Goal: Task Accomplishment & Management: Complete application form

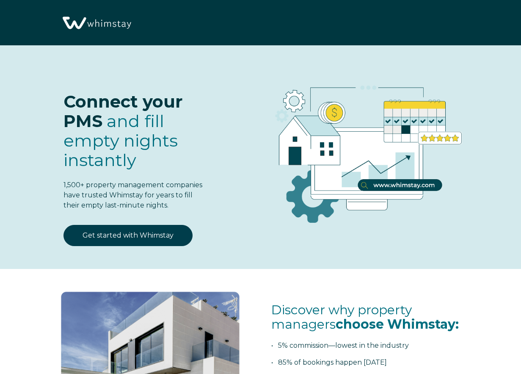
select select "MX"
select select "Standard"
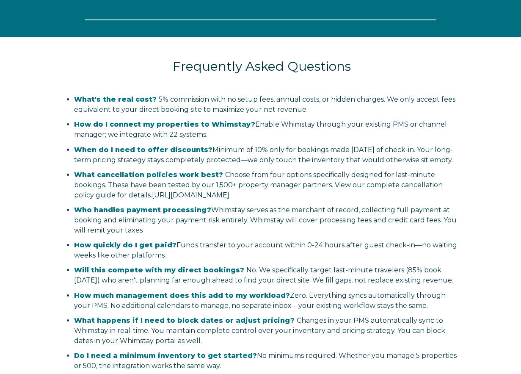
select select "MX"
select select "Standard"
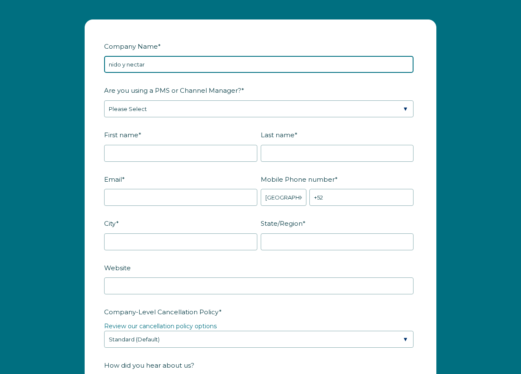
type input "nido y nectar"
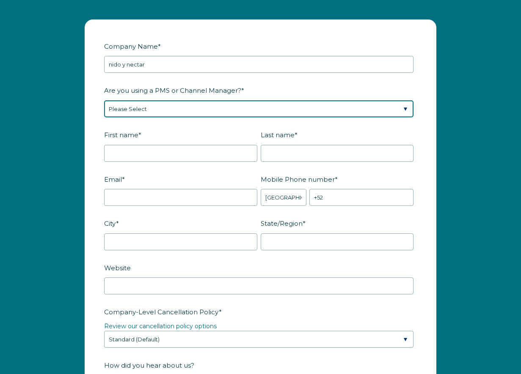
select select "Guesty"
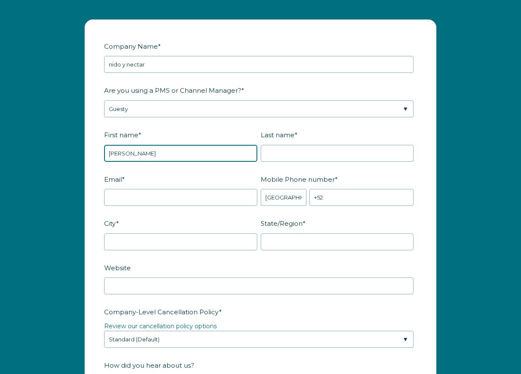
type input "Sergio"
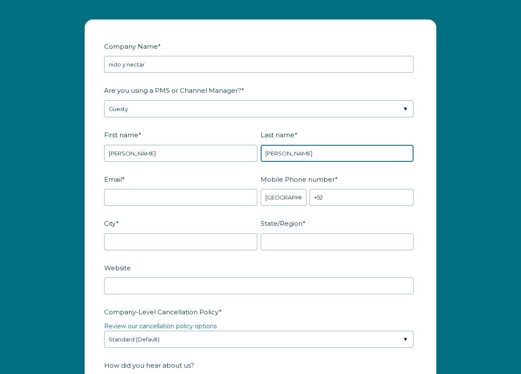
type input "hernandez"
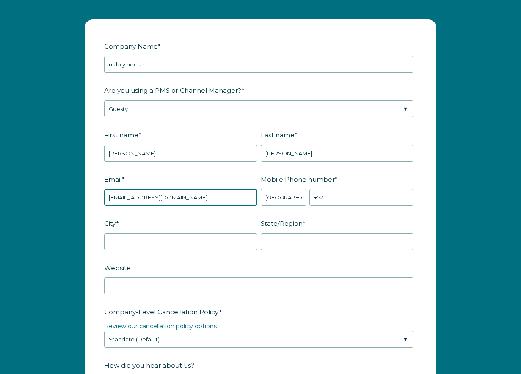
type input "hometravelmexico@gmail.com"
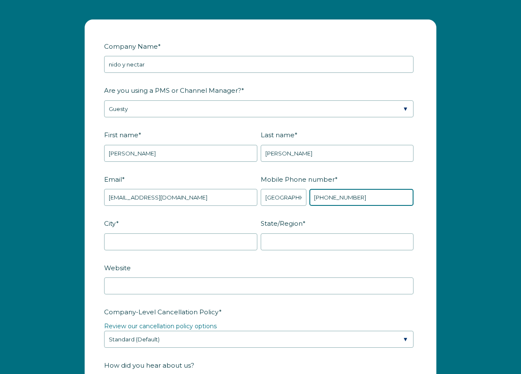
type input "+52 3315375600"
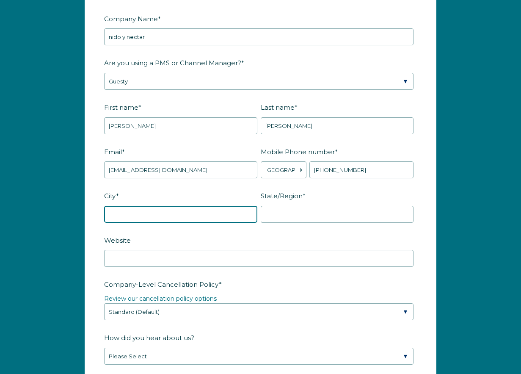
scroll to position [1016, 0]
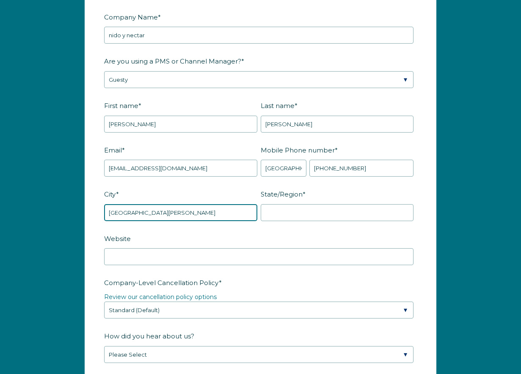
type input "playa del carmen"
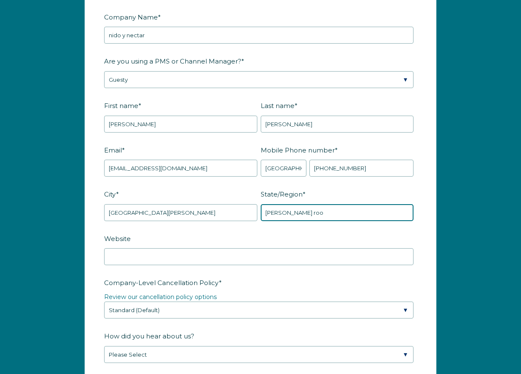
type input "quintana roo"
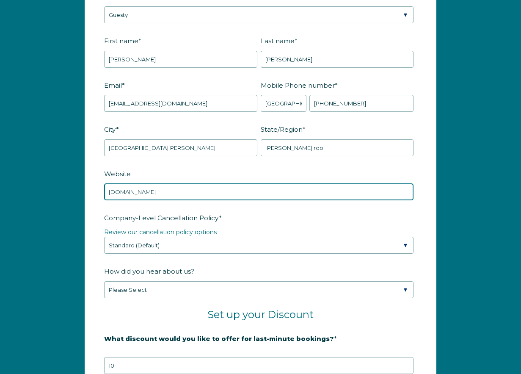
scroll to position [1083, 0]
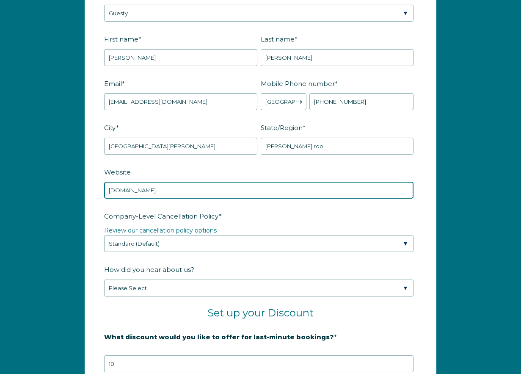
type input "www.hometravelmexico.com"
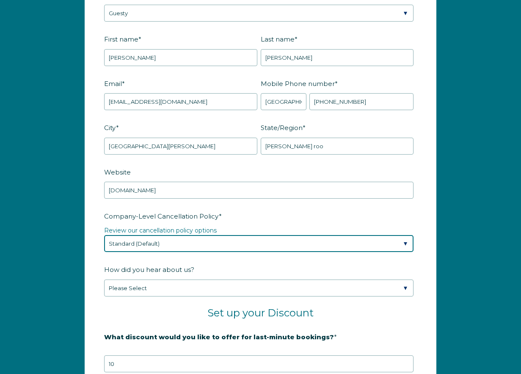
select select "Strict"
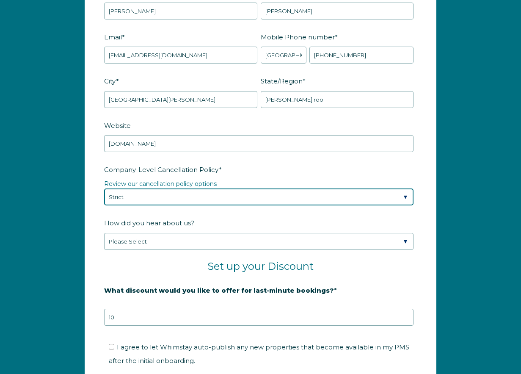
scroll to position [1169, 0]
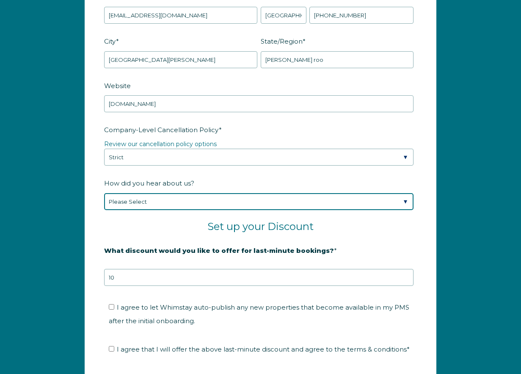
select select "Other"
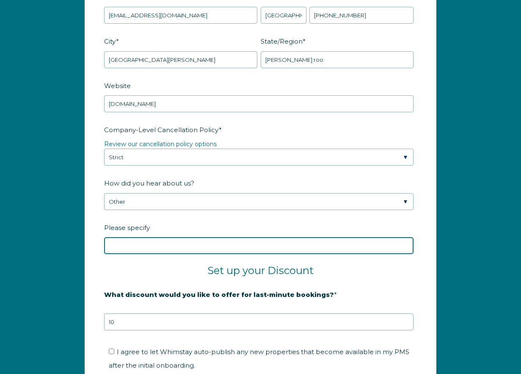
click at [193, 254] on input "Please specify" at bounding box center [259, 245] width 310 height 17
type input "guesty"
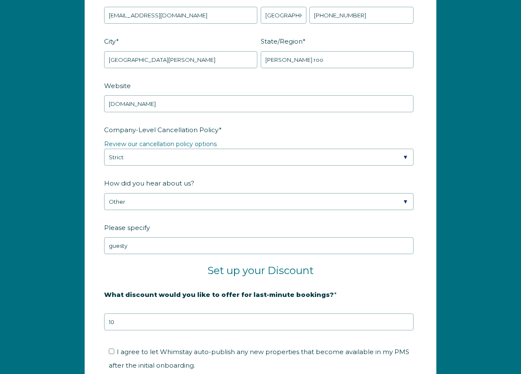
click at [180, 287] on fieldset "Set up your Discount" at bounding box center [260, 275] width 313 height 23
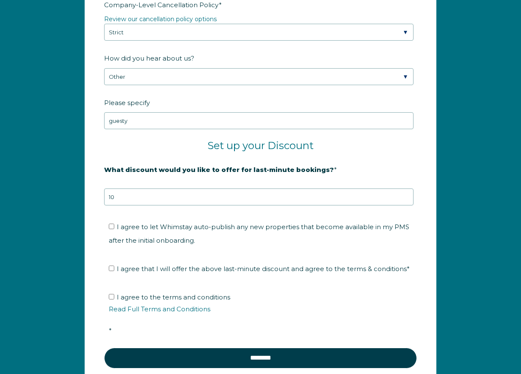
scroll to position [1317, 0]
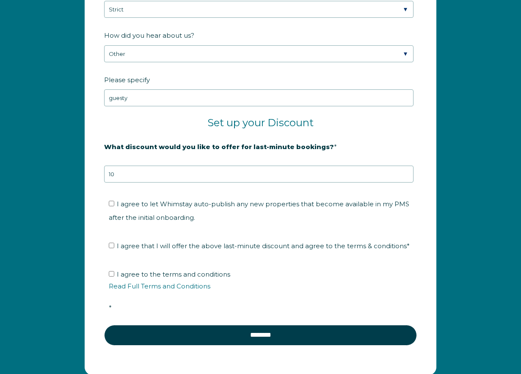
click at [110, 206] on input "I agree to let Whimstay auto-publish any new properties that become available i…" at bounding box center [112, 204] width 6 height 6
checkbox input "true"
click at [110, 248] on input "I agree that I will offer the above last-minute discount and agree to the terms…" at bounding box center [112, 246] width 6 height 6
checkbox input "true"
click at [111, 277] on input "I agree to the terms and conditions Read Full Terms and Conditions *" at bounding box center [112, 274] width 6 height 6
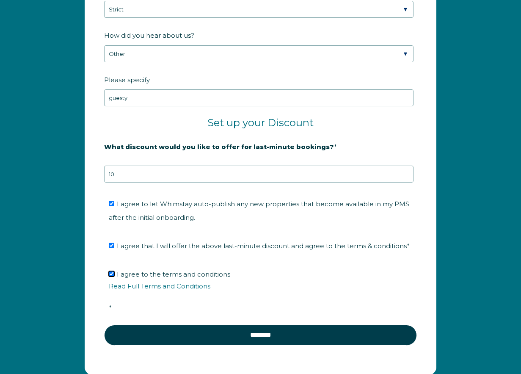
checkbox input "true"
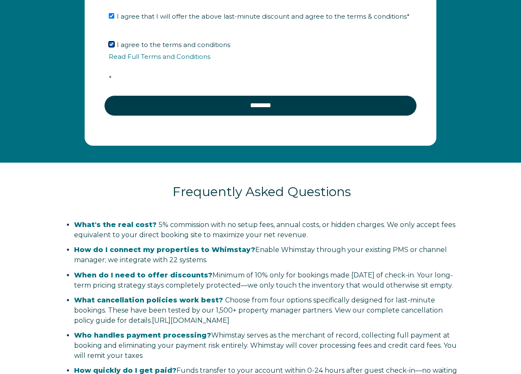
scroll to position [1487, 0]
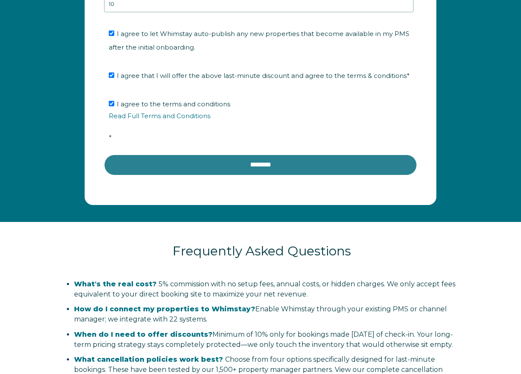
click at [255, 170] on input "********" at bounding box center [260, 165] width 313 height 20
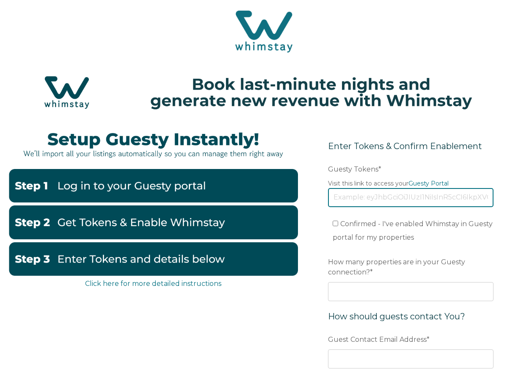
click at [371, 188] on input "Guesty Tokens *" at bounding box center [411, 197] width 166 height 19
paste input "eyJhbGciOiJIUzI1NiIsInR5cCI6IkpXVCJ9.eyJ0b2tlbklkIjoiNjhkMzM1MDQwMTUxMDlhZmZmMW…"
type input "eyJhbGciOiJIUzI1NiIsInR5cCI6IkpXVCJ9.eyJ0b2tlbklkIjoiNjhkMzM1MDQwMTUxMDlhZmZmMW…"
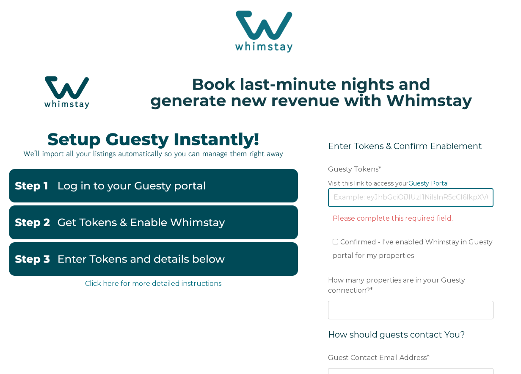
paste input "eyJhbGciOiJIUzI1NiIsInR5cCI6IkpXVCJ9.eyJ0b2tlbklkIjoiNjhkMzM1MDQwMTUxMDlhZmZmMW…"
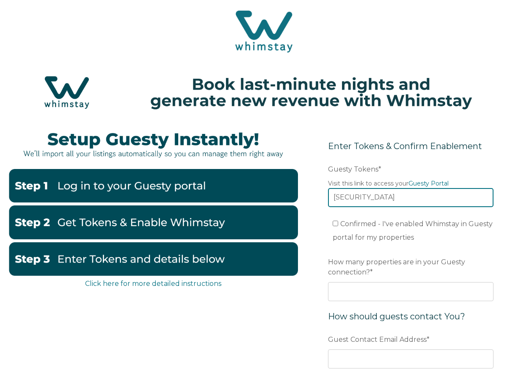
type input "eyJhbGciOiJIUzI1NiIsInR5cCI6IkpXVCJ9.eyJ0b2tlbklkIjoiNjhkMzM1MDQwMTUxMDlhZmZmMW…"
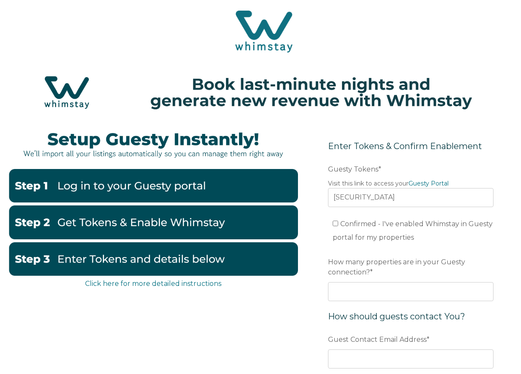
click at [334, 225] on input "Confirmed - I've enabled Whimstay in Guesty portal for my properties" at bounding box center [336, 224] width 6 height 6
checkbox input "true"
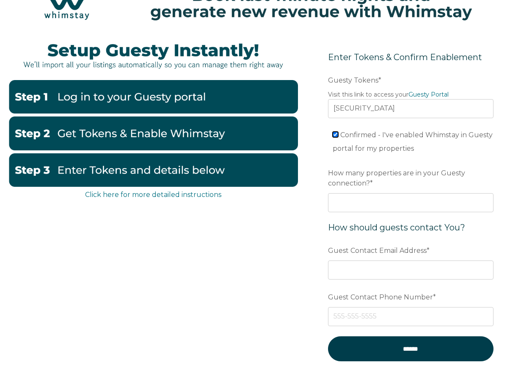
scroll to position [112, 0]
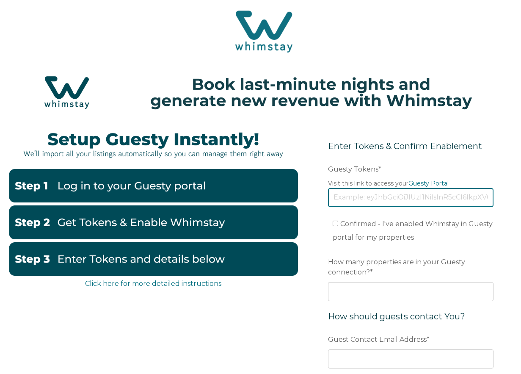
click at [364, 200] on input "Guesty Tokens *" at bounding box center [411, 197] width 166 height 19
paste input "eyJhbGciOiJIUzI1NiIsInR5cCI6IkpXVCJ9.eyJ0b2tlbklkIjoiNjhkMzM1MDQwMTUxMDlhZmZmMW…"
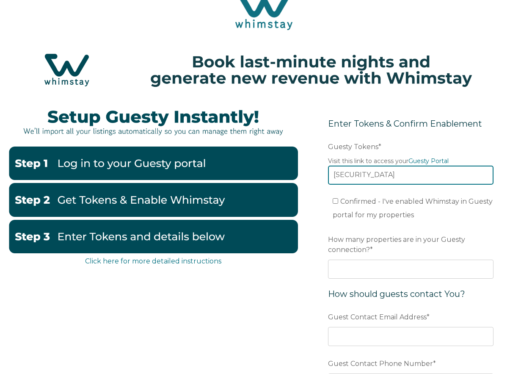
scroll to position [71, 0]
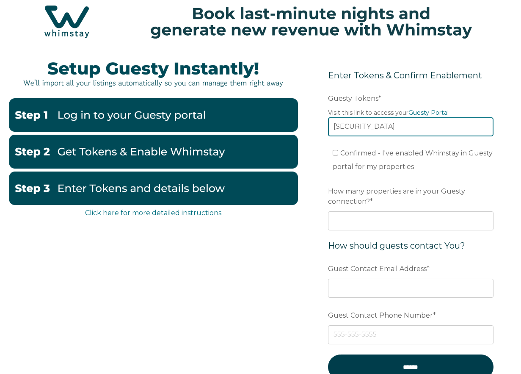
type input "eyJhbGciOiJIUzI1NiIsInR5cCI6IkpXVCJ9.eyJ0b2tlbklkIjoiNjhkMzM1MDQwMTUxMDlhZmZmMW…"
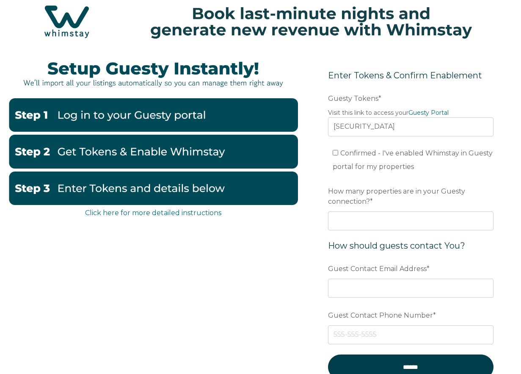
click at [336, 154] on input "Confirmed - I've enabled Whimstay in Guesty portal for my properties" at bounding box center [336, 153] width 6 height 6
checkbox input "true"
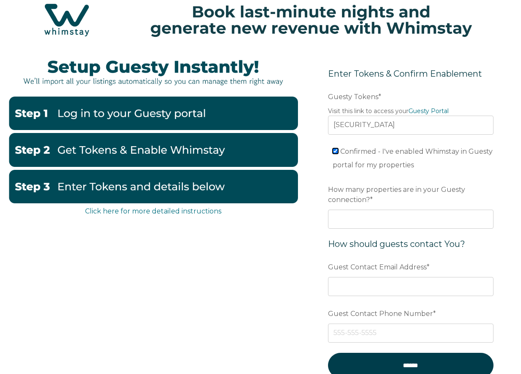
scroll to position [88, 0]
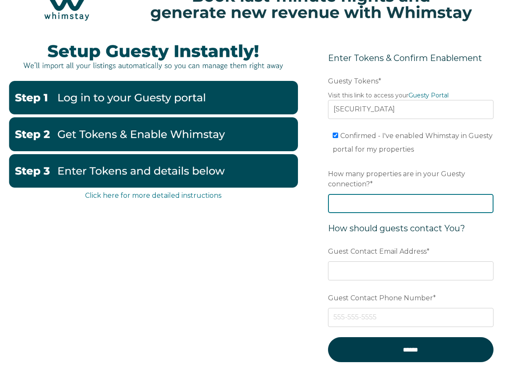
click at [358, 205] on input "How many properties are in your Guesty connection? *" at bounding box center [411, 203] width 166 height 19
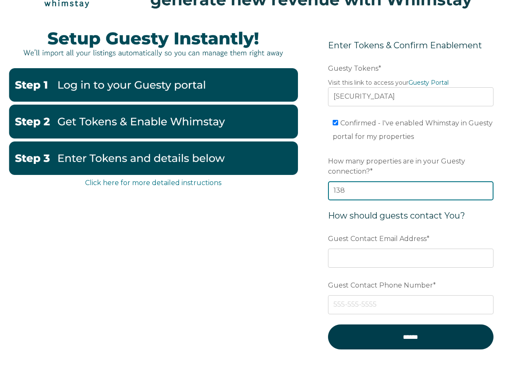
scroll to position [102, 0]
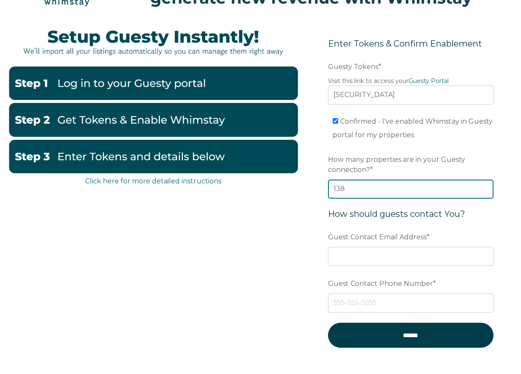
type input "138"
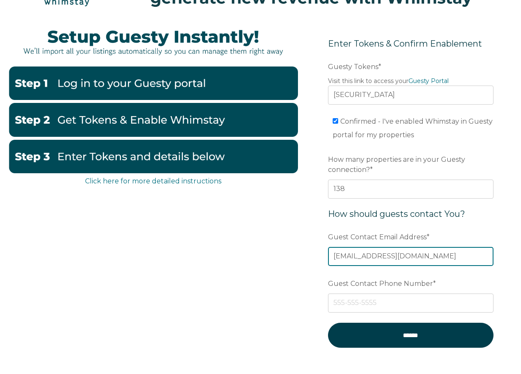
type input "hometravelmexico@gmail.com"
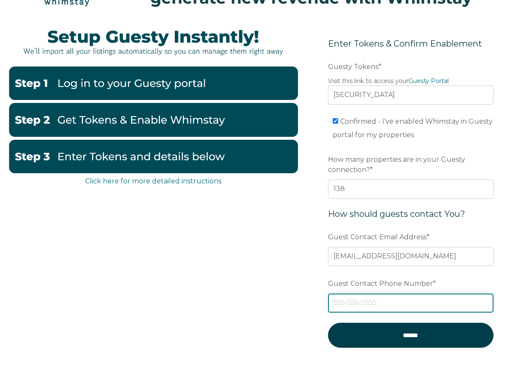
paste input "+52 998 147 9455"
drag, startPoint x: 398, startPoint y: 305, endPoint x: 348, endPoint y: 302, distance: 50.1
click at [348, 302] on input "+52 998 147 9455" at bounding box center [411, 302] width 166 height 19
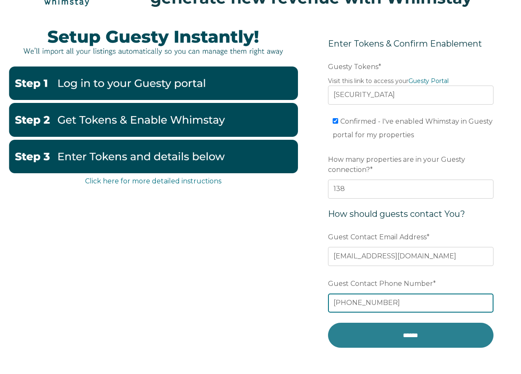
type input "+52 3315375600"
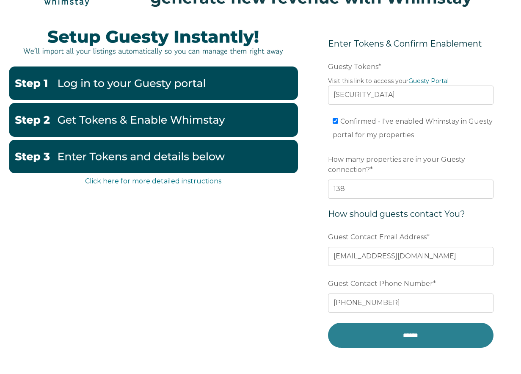
click at [377, 339] on input "******" at bounding box center [411, 335] width 166 height 25
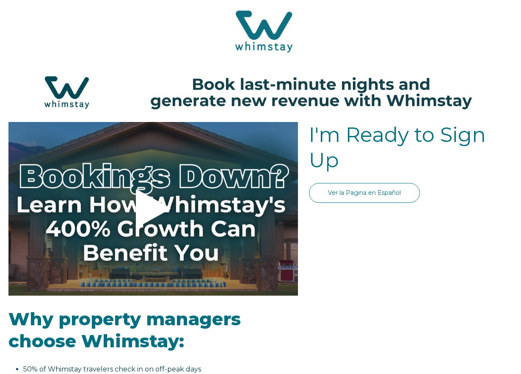
select select "MX"
select select "Standard"
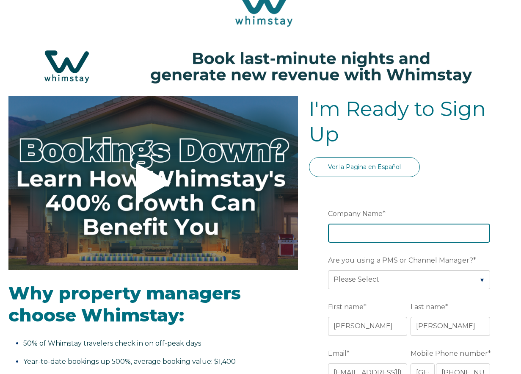
scroll to position [100, 0]
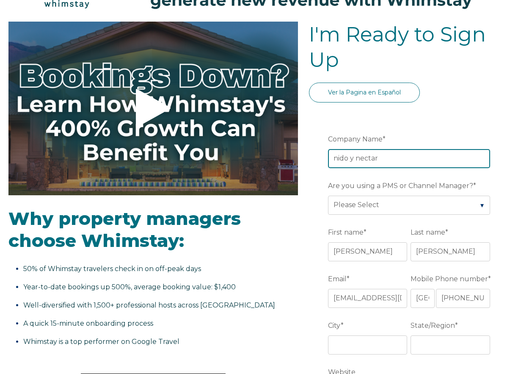
type input "nido y nectar"
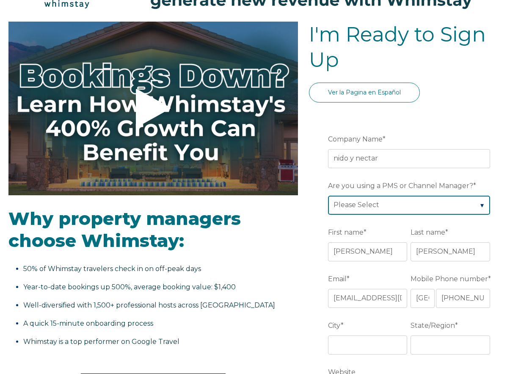
select select "Guesty"
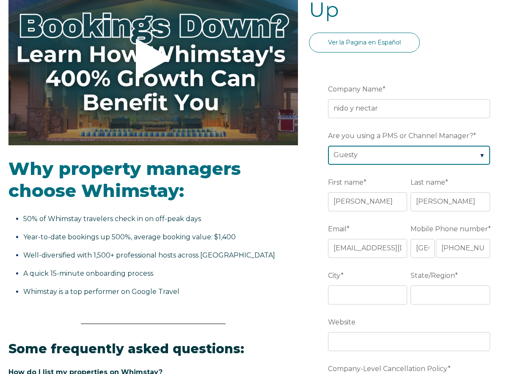
scroll to position [183, 0]
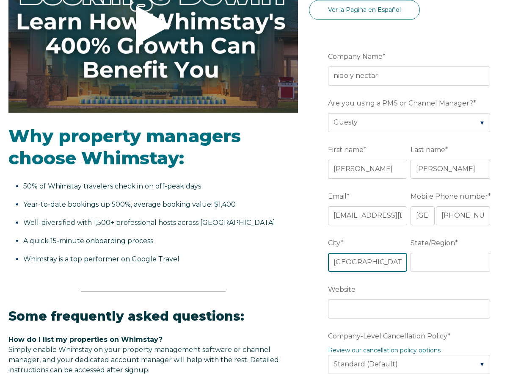
type input "playa del carmen"
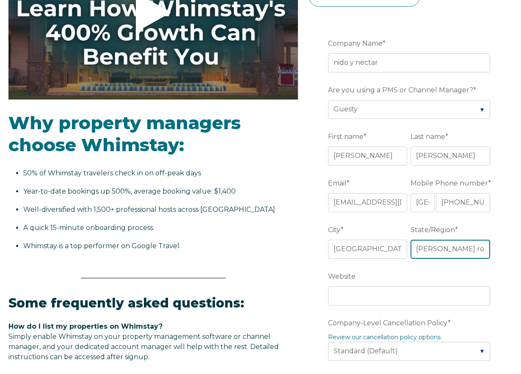
scroll to position [210, 0]
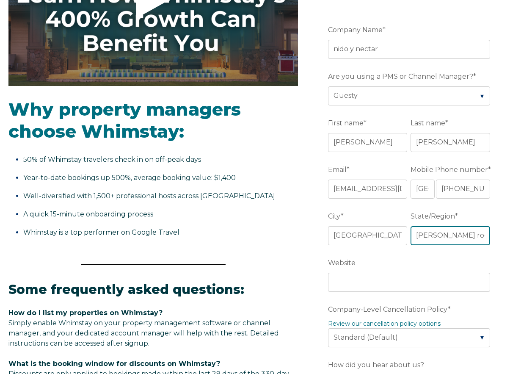
type input "quintana roo"
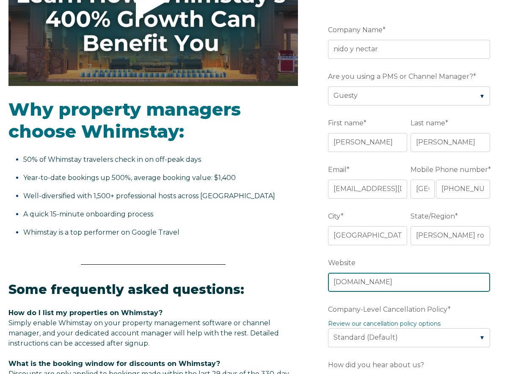
click at [330, 285] on input "hometravelmexico.com" at bounding box center [409, 282] width 162 height 19
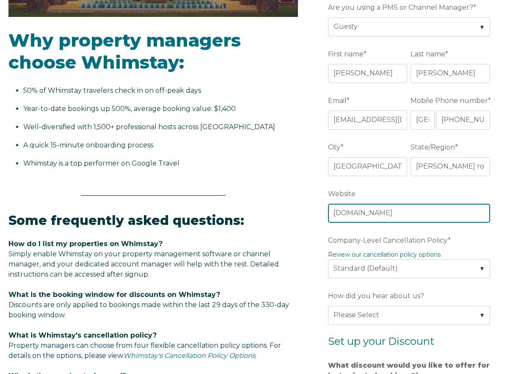
scroll to position [318, 0]
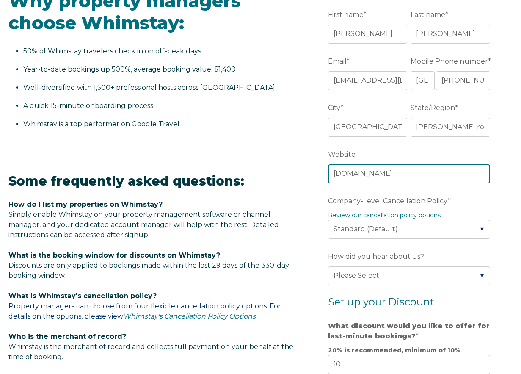
type input "www.hometravelmexico.com"
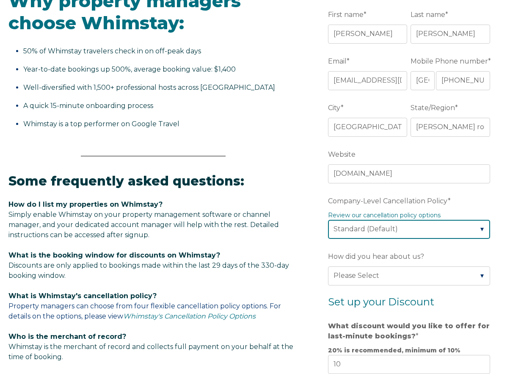
select select "Strict"
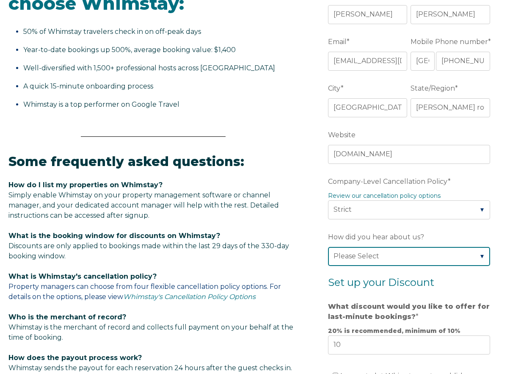
select select "Other"
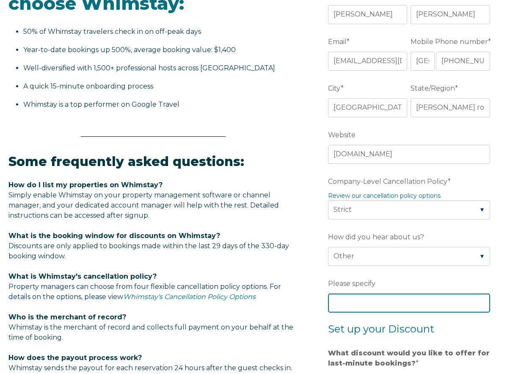
click at [387, 302] on input "Please specify" at bounding box center [409, 302] width 162 height 19
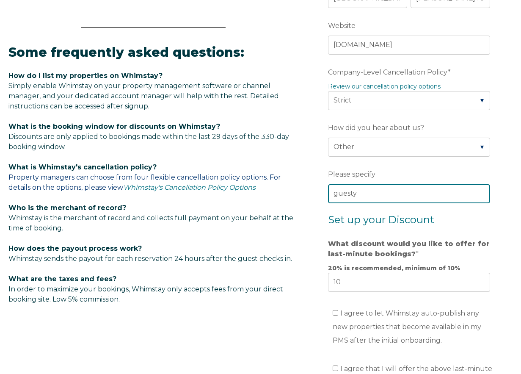
scroll to position [473, 0]
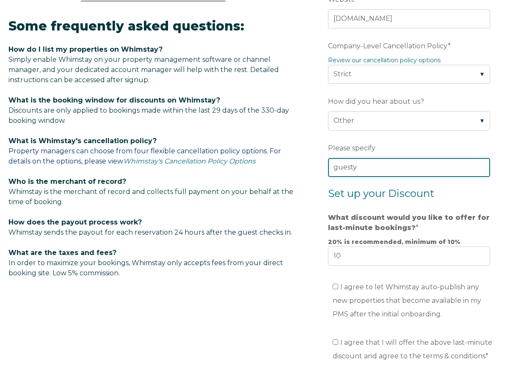
type input "guesty"
click at [337, 289] on input "I agree to let Whimstay auto-publish any new properties that become available i…" at bounding box center [336, 287] width 6 height 6
checkbox input "true"
click at [336, 345] on input "I agree that I will offer the above last-minute discount and agree to the terms…" at bounding box center [336, 342] width 6 height 6
checkbox input "true"
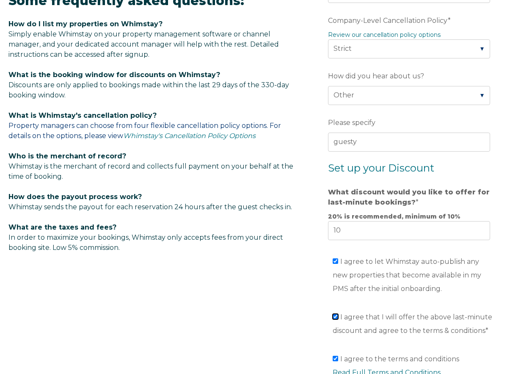
scroll to position [587, 0]
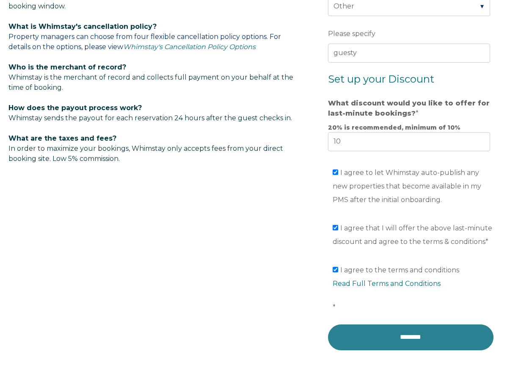
click at [376, 335] on input "********" at bounding box center [411, 336] width 166 height 25
